Goal: Use online tool/utility: Utilize a website feature to perform a specific function

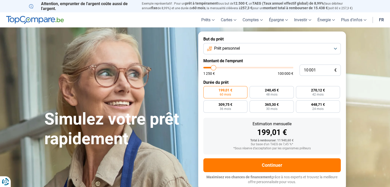
type input "9 500"
type input "9500"
type input "7 500"
type input "7500"
type input "6 000"
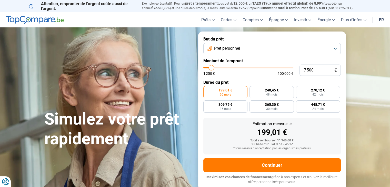
type input "6000"
type input "5 000"
type input "5000"
type input "3 250"
type input "3250"
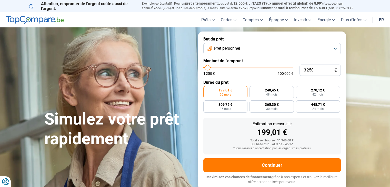
type input "1 750"
type input "1750"
type input "1 250"
drag, startPoint x: 214, startPoint y: 69, endPoint x: 190, endPoint y: 69, distance: 23.6
type input "1250"
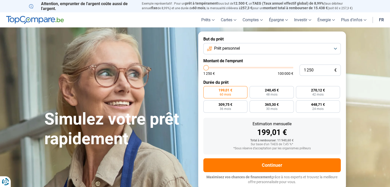
click at [204, 69] on input "range" at bounding box center [249, 68] width 90 height 2
radio input "true"
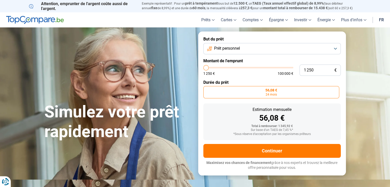
type input "1 500"
type input "1500"
type input "1 750"
type input "1750"
type input "2 000"
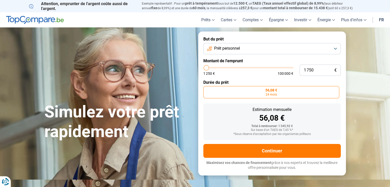
type input "2000"
type input "2 500"
type input "2500"
type input "2 750"
type input "2750"
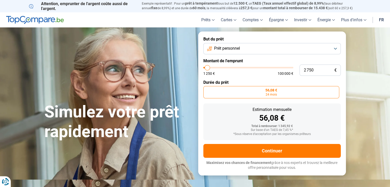
type input "3 250"
type input "3250"
type input "3 500"
type input "3500"
type input "3 000"
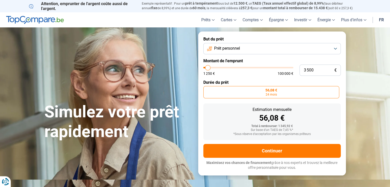
type input "3000"
type input "2 750"
type input "2750"
type input "2 500"
type input "2500"
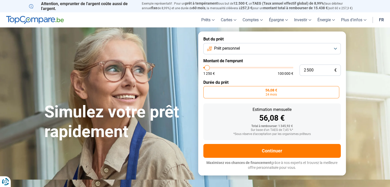
type input "2 000"
type input "2000"
click at [207, 68] on input "range" at bounding box center [249, 68] width 90 height 2
type input "1 250"
drag, startPoint x: 207, startPoint y: 68, endPoint x: 194, endPoint y: 70, distance: 13.0
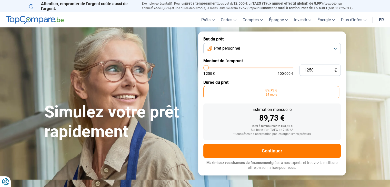
type input "1250"
click at [204, 69] on input "range" at bounding box center [249, 68] width 90 height 2
click at [290, 51] on button "Prêt personnel" at bounding box center [273, 48] width 138 height 11
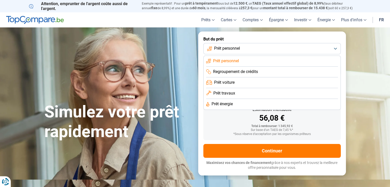
click at [290, 51] on button "Prêt personnel" at bounding box center [273, 48] width 138 height 11
